Goal: Browse casually: Explore the website without a specific task or goal

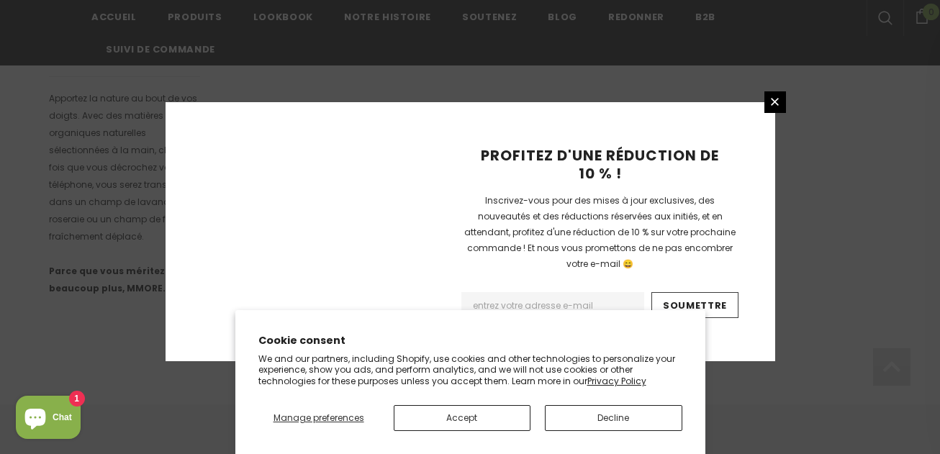
scroll to position [1085, 0]
